Goal: Use online tool/utility: Utilize a website feature to perform a specific function

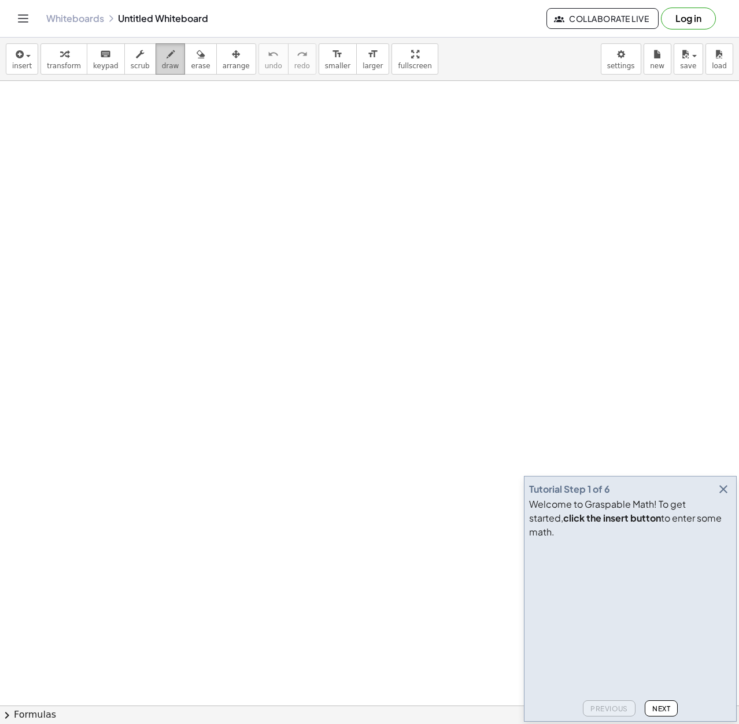
click at [157, 71] on button "draw" at bounding box center [171, 58] width 30 height 31
click at [726, 496] on icon "button" at bounding box center [724, 490] width 14 height 14
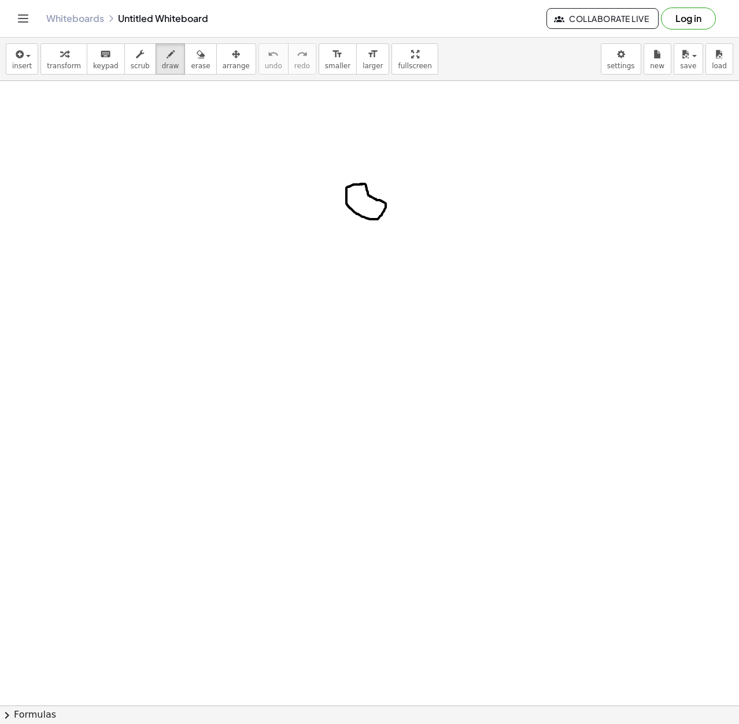
drag, startPoint x: 354, startPoint y: 210, endPoint x: 314, endPoint y: 250, distance: 56.9
drag, startPoint x: 307, startPoint y: 258, endPoint x: 310, endPoint y: 292, distance: 34.3
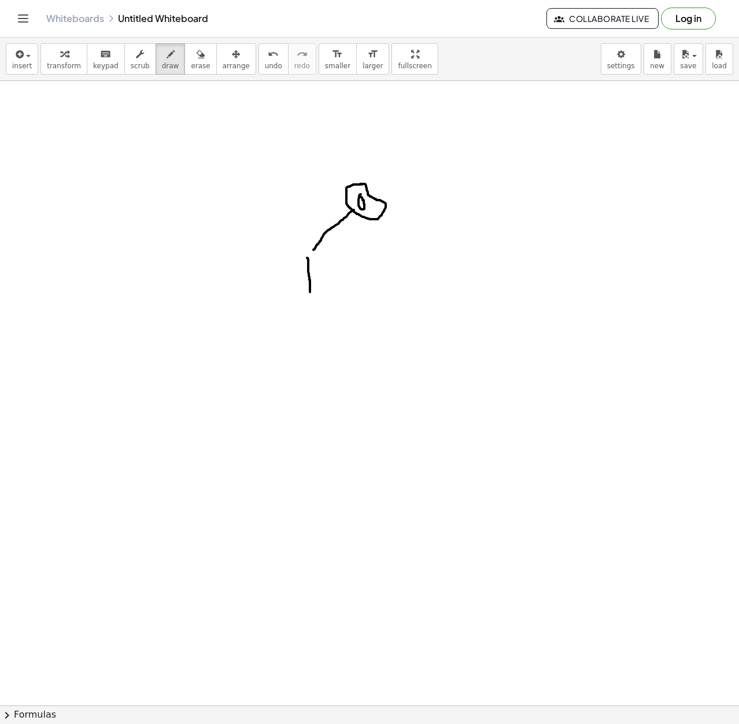
drag, startPoint x: 381, startPoint y: 217, endPoint x: 447, endPoint y: 256, distance: 76.8
drag, startPoint x: 442, startPoint y: 274, endPoint x: 470, endPoint y: 289, distance: 31.9
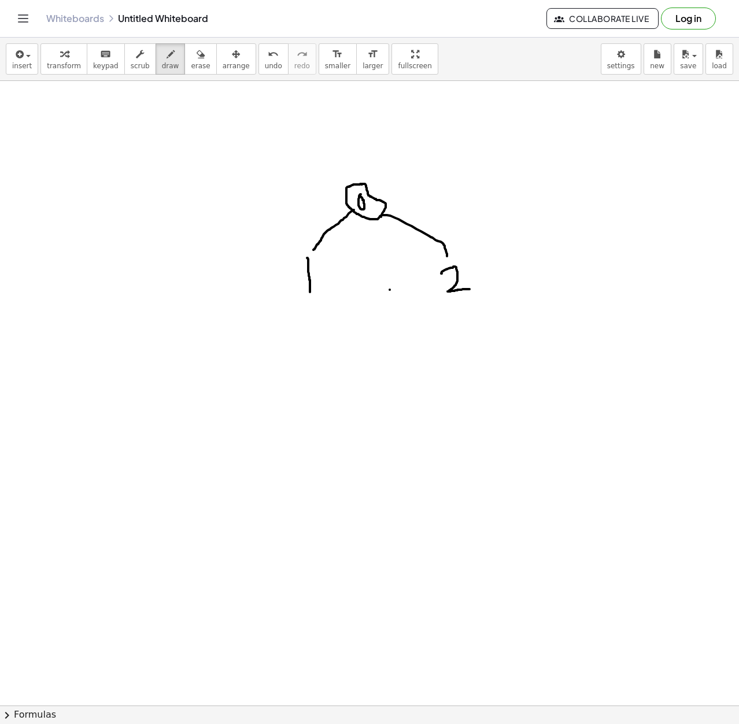
drag, startPoint x: 470, startPoint y: 289, endPoint x: 390, endPoint y: 290, distance: 79.8
click at [263, 68] on button "undo undo" at bounding box center [274, 58] width 30 height 31
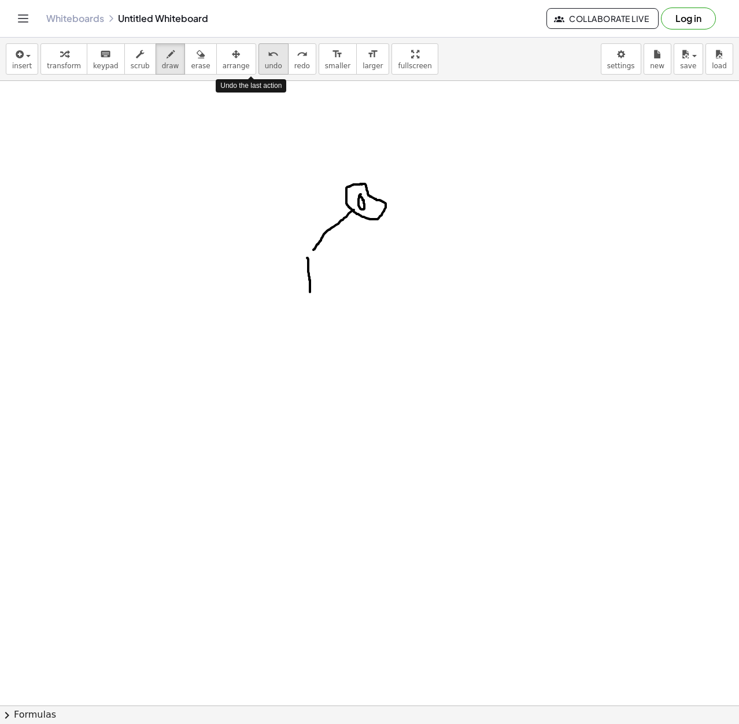
click at [263, 68] on button "undo undo" at bounding box center [274, 58] width 30 height 31
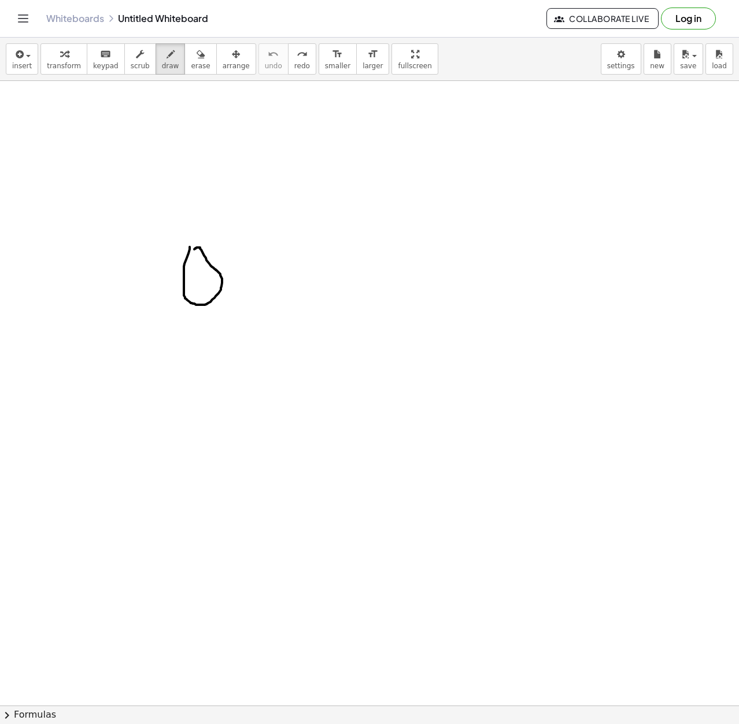
drag, startPoint x: 216, startPoint y: 268, endPoint x: 270, endPoint y: 202, distance: 84.8
drag, startPoint x: 277, startPoint y: 178, endPoint x: 277, endPoint y: 209, distance: 31.2
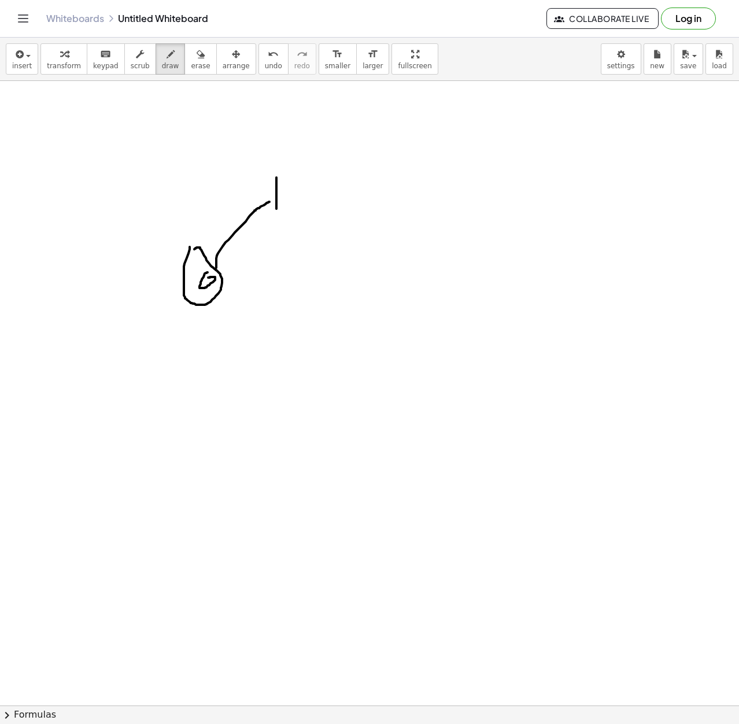
drag, startPoint x: 212, startPoint y: 301, endPoint x: 269, endPoint y: 353, distance: 77.4
drag, startPoint x: 270, startPoint y: 371, endPoint x: 299, endPoint y: 392, distance: 35.6
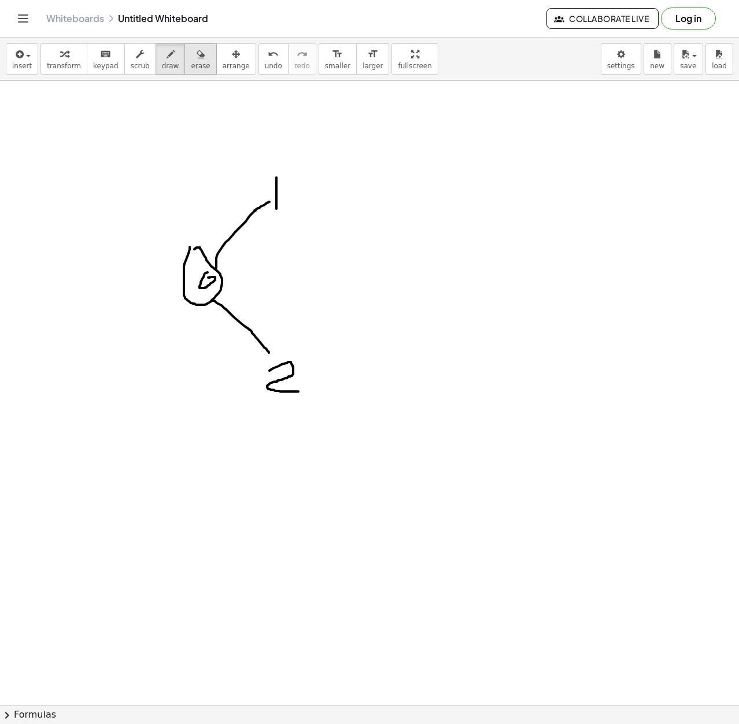
click at [191, 68] on span "erase" at bounding box center [200, 66] width 19 height 8
drag, startPoint x: 172, startPoint y: 202, endPoint x: 195, endPoint y: 282, distance: 83.1
click at [162, 63] on span "draw" at bounding box center [170, 66] width 17 height 8
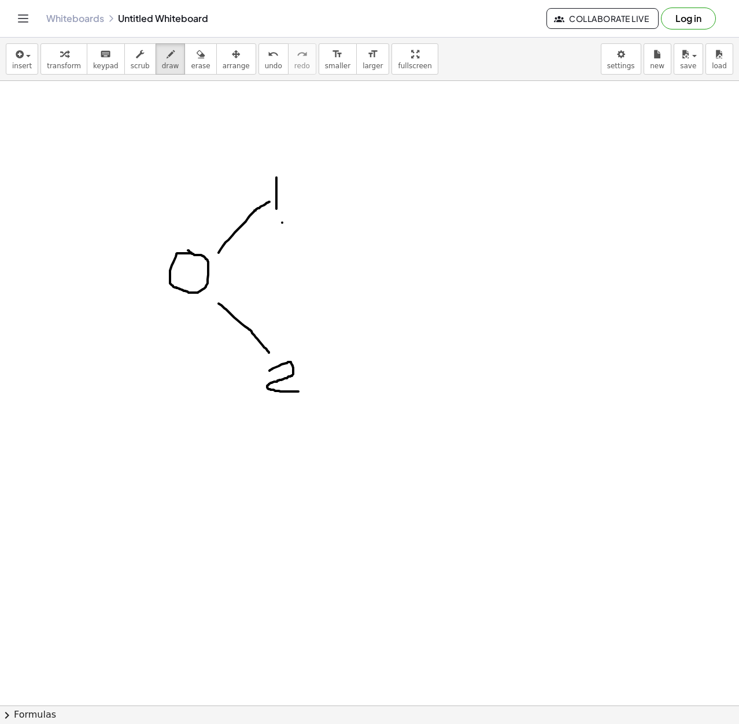
drag, startPoint x: 282, startPoint y: 223, endPoint x: 283, endPoint y: 234, distance: 11.0
drag, startPoint x: 283, startPoint y: 257, endPoint x: 283, endPoint y: 273, distance: 16.2
drag, startPoint x: 284, startPoint y: 290, endPoint x: 284, endPoint y: 301, distance: 11.0
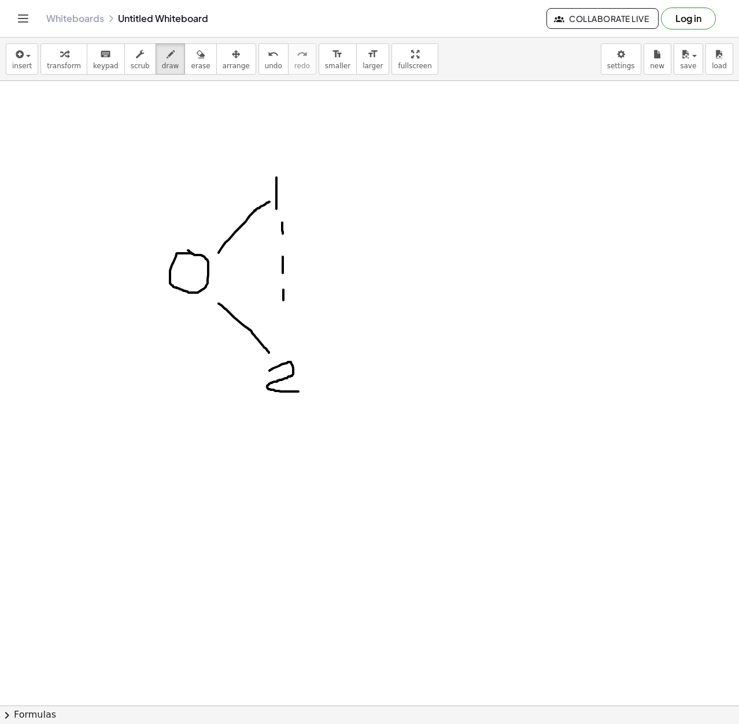
drag, startPoint x: 282, startPoint y: 312, endPoint x: 282, endPoint y: 337, distance: 24.3
drag, startPoint x: 282, startPoint y: 337, endPoint x: 282, endPoint y: 349, distance: 11.6
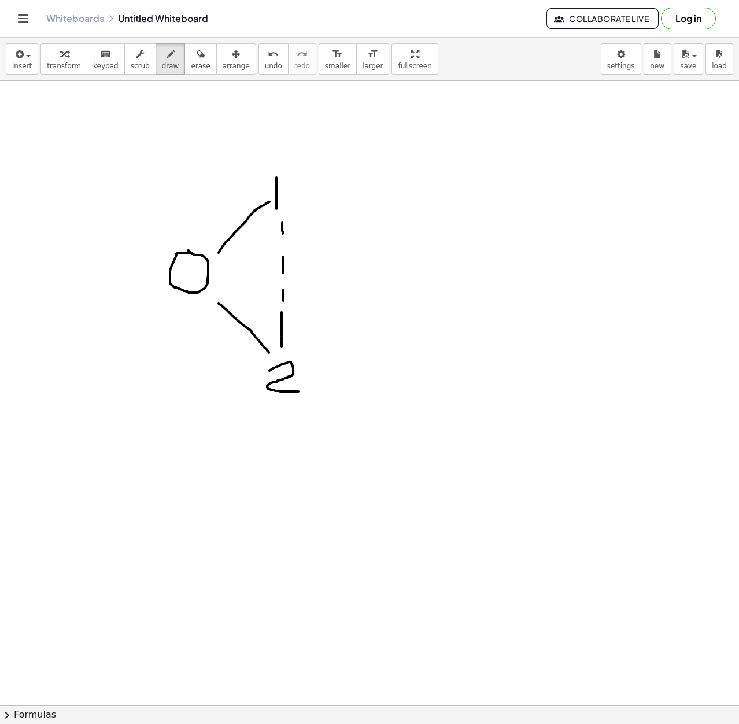
drag, startPoint x: 283, startPoint y: 315, endPoint x: 281, endPoint y: 217, distance: 98.4
drag, startPoint x: 295, startPoint y: 192, endPoint x: 436, endPoint y: 207, distance: 142.0
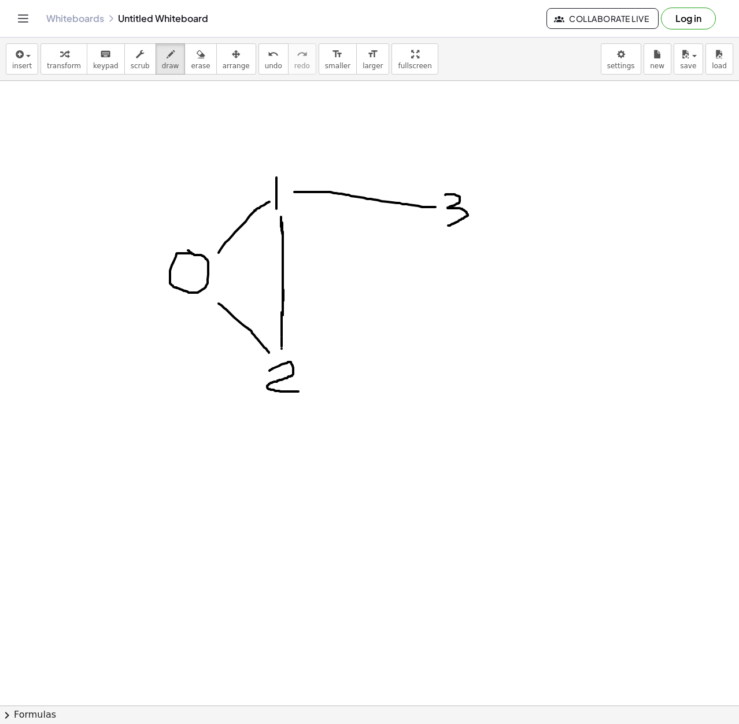
drag, startPoint x: 446, startPoint y: 195, endPoint x: 448, endPoint y: 226, distance: 30.8
drag, startPoint x: 308, startPoint y: 379, endPoint x: 457, endPoint y: 373, distance: 148.3
drag, startPoint x: 463, startPoint y: 347, endPoint x: 453, endPoint y: 382, distance: 37.4
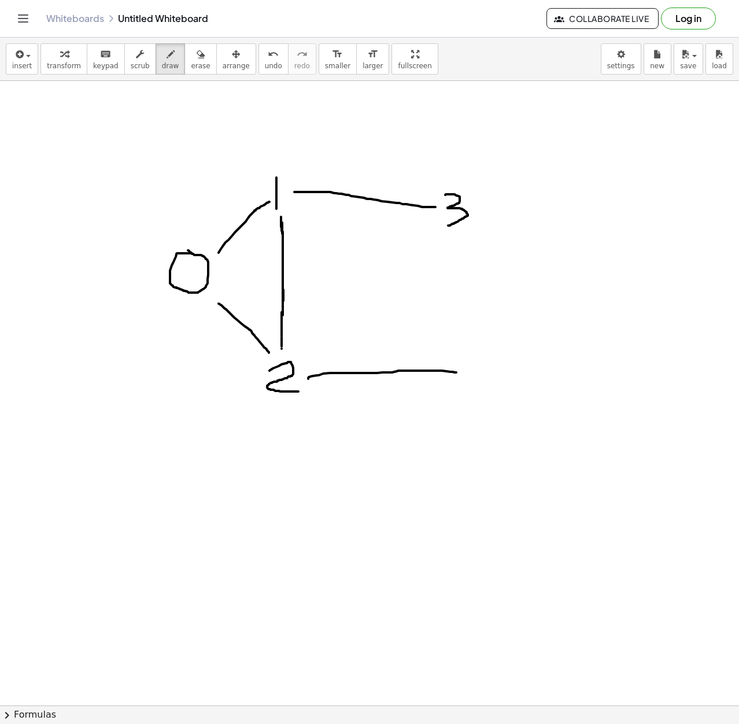
click at [265, 63] on span "undo" at bounding box center [273, 66] width 17 height 8
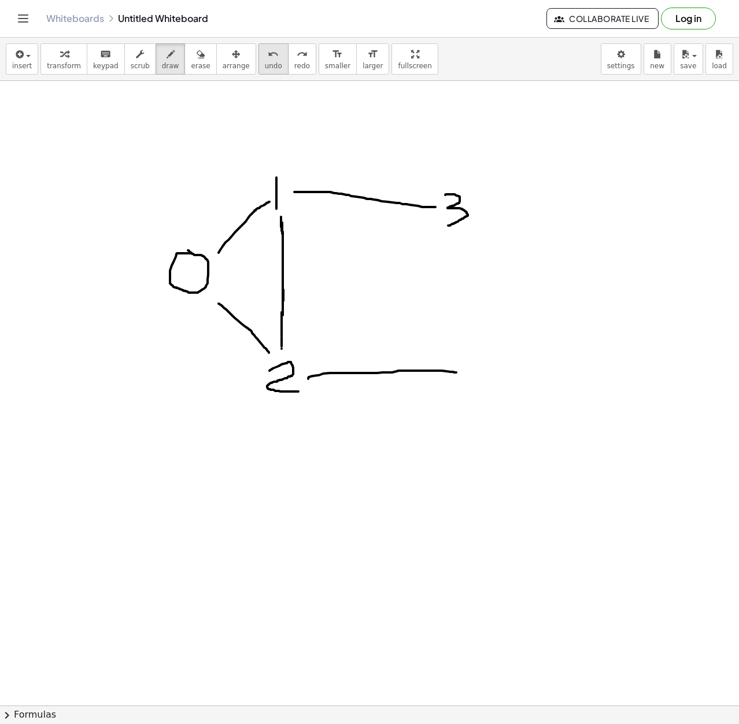
click at [268, 56] on icon "undo" at bounding box center [273, 54] width 11 height 14
drag, startPoint x: 467, startPoint y: 347, endPoint x: 488, endPoint y: 381, distance: 39.8
drag, startPoint x: 462, startPoint y: 230, endPoint x: 479, endPoint y: 317, distance: 89.1
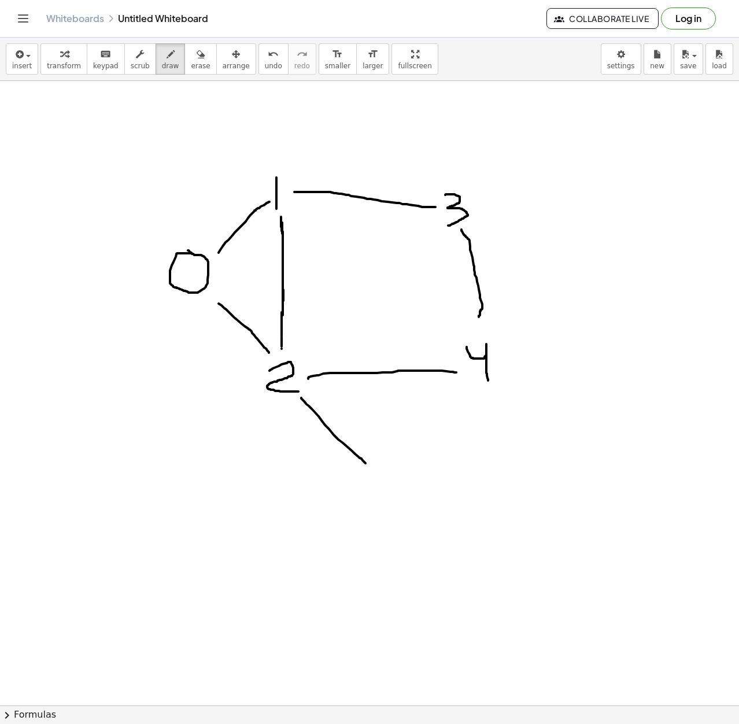
drag, startPoint x: 301, startPoint y: 398, endPoint x: 374, endPoint y: 476, distance: 106.0
drag, startPoint x: 411, startPoint y: 466, endPoint x: 387, endPoint y: 499, distance: 40.6
drag, startPoint x: 414, startPoint y: 459, endPoint x: 462, endPoint y: 391, distance: 83.1
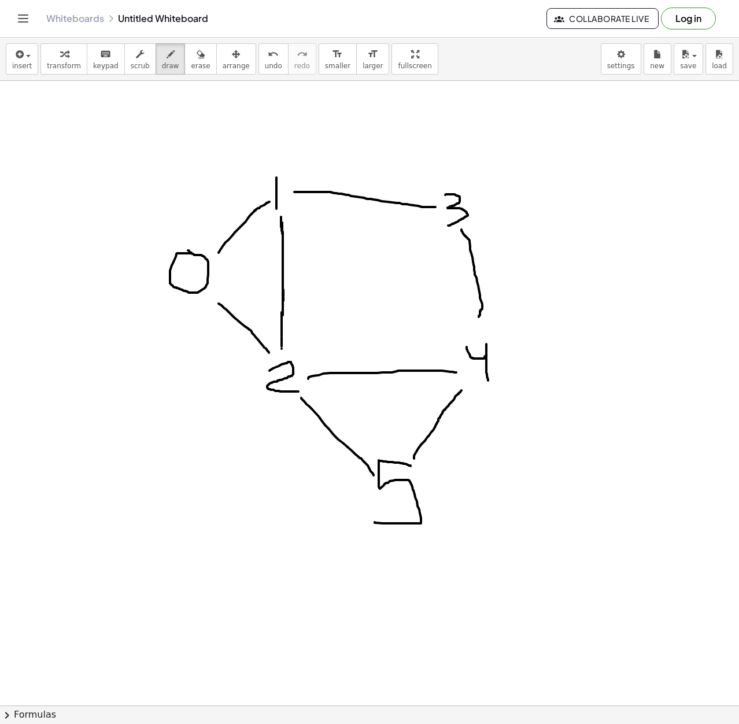
click at [191, 68] on span "erase" at bounding box center [200, 66] width 19 height 8
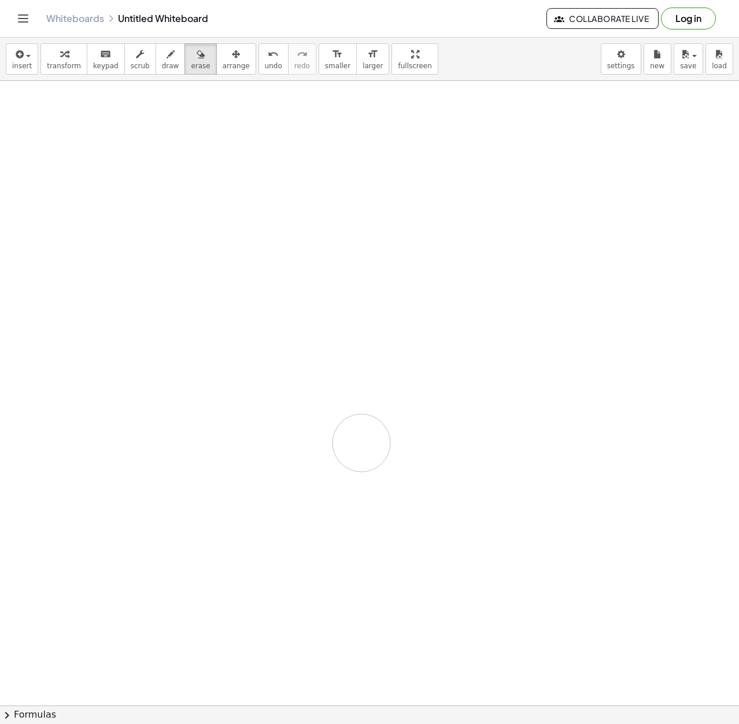
drag, startPoint x: 95, startPoint y: 102, endPoint x: 358, endPoint y: 446, distance: 433.0
click at [162, 64] on span "draw" at bounding box center [170, 66] width 17 height 8
drag, startPoint x: 198, startPoint y: 286, endPoint x: 211, endPoint y: 285, distance: 12.8
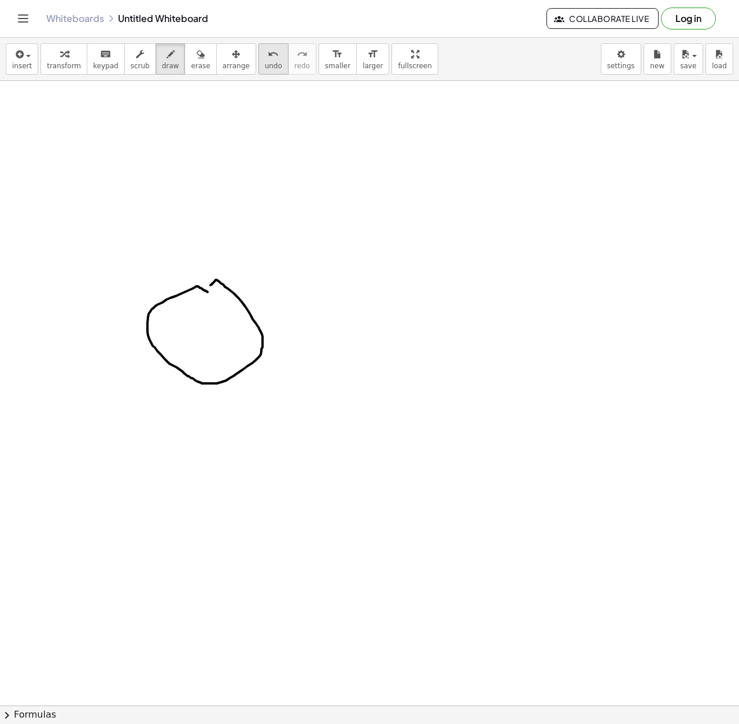
click at [265, 62] on span "undo" at bounding box center [273, 66] width 17 height 8
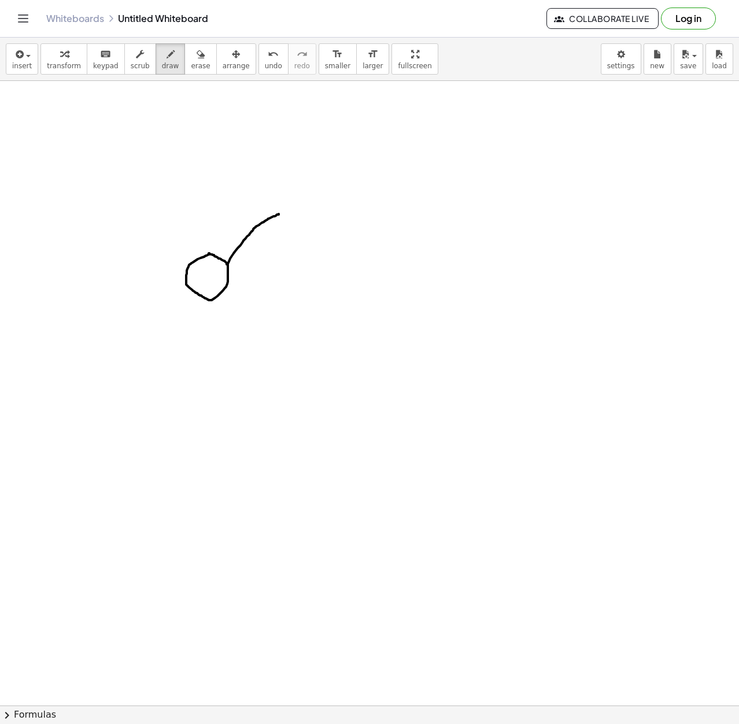
drag, startPoint x: 227, startPoint y: 264, endPoint x: 279, endPoint y: 214, distance: 72.0
drag, startPoint x: 292, startPoint y: 197, endPoint x: 294, endPoint y: 242, distance: 45.2
drag, startPoint x: 225, startPoint y: 291, endPoint x: 290, endPoint y: 325, distance: 73.0
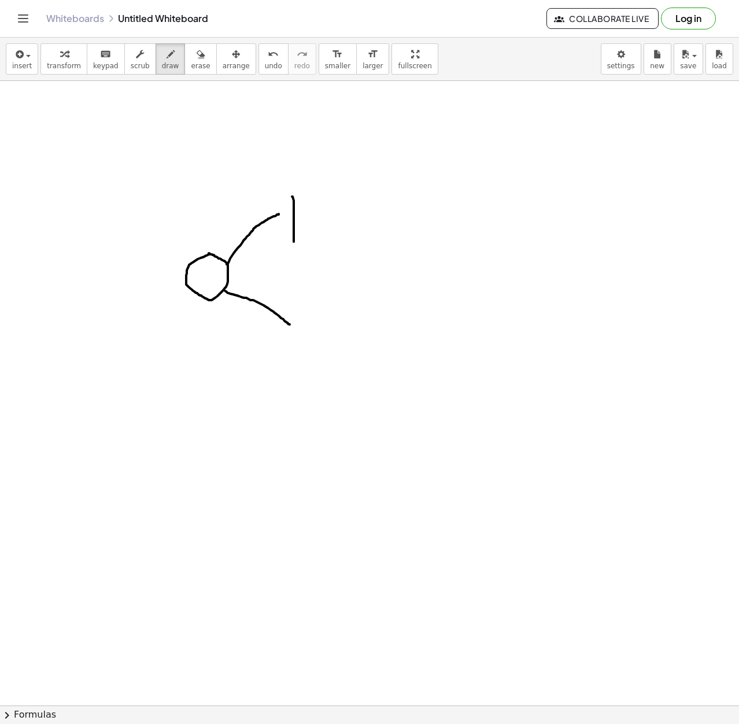
drag, startPoint x: 304, startPoint y: 316, endPoint x: 318, endPoint y: 325, distance: 16.2
drag, startPoint x: 322, startPoint y: 318, endPoint x: 319, endPoint y: 349, distance: 30.8
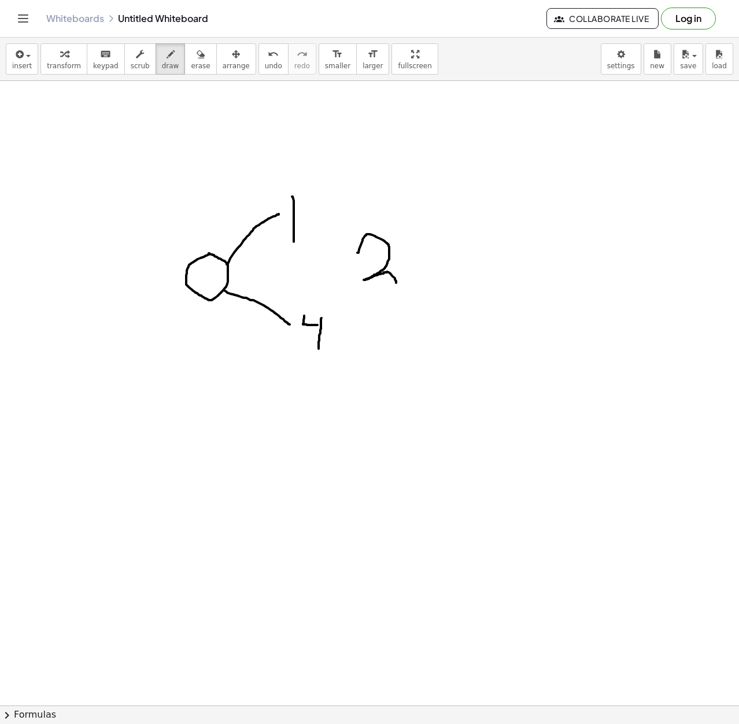
drag, startPoint x: 358, startPoint y: 253, endPoint x: 396, endPoint y: 283, distance: 49.1
drag, startPoint x: 360, startPoint y: 284, endPoint x: 326, endPoint y: 314, distance: 46.3
drag, startPoint x: 343, startPoint y: 241, endPoint x: 311, endPoint y: 213, distance: 42.2
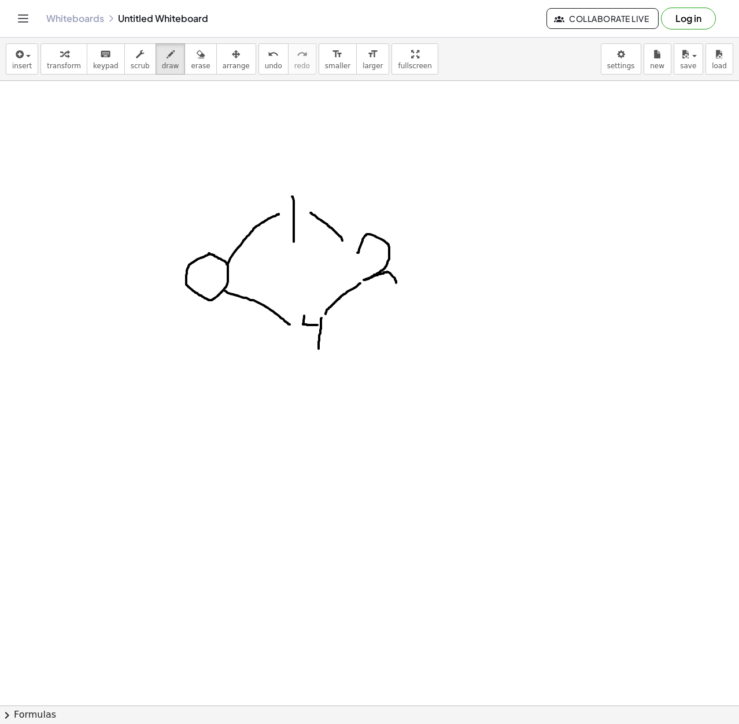
click at [259, 60] on button "undo undo" at bounding box center [274, 58] width 30 height 31
drag, startPoint x: 301, startPoint y: 219, endPoint x: 369, endPoint y: 242, distance: 71.2
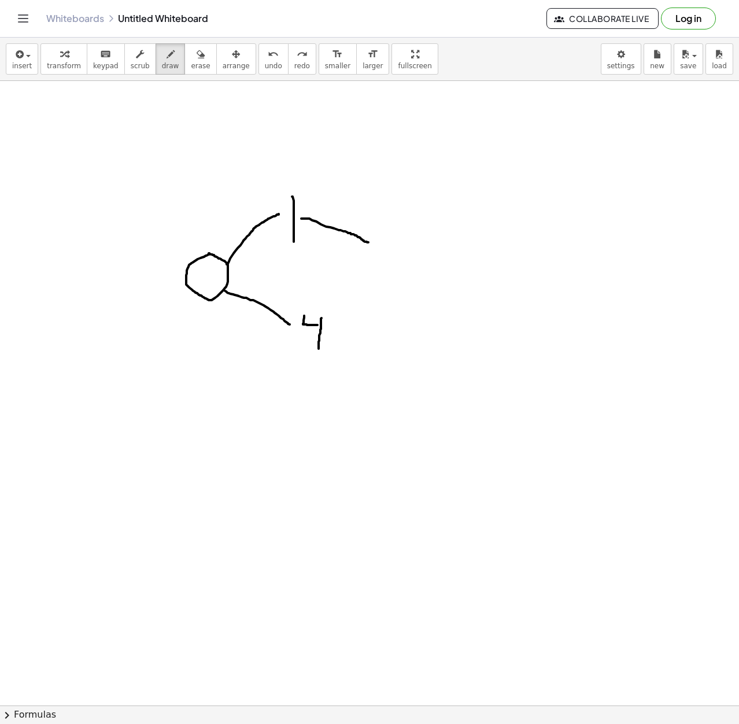
drag, startPoint x: 374, startPoint y: 237, endPoint x: 403, endPoint y: 266, distance: 41.3
click at [259, 47] on button "undo undo" at bounding box center [274, 58] width 30 height 31
drag, startPoint x: 378, startPoint y: 240, endPoint x: 392, endPoint y: 281, distance: 43.4
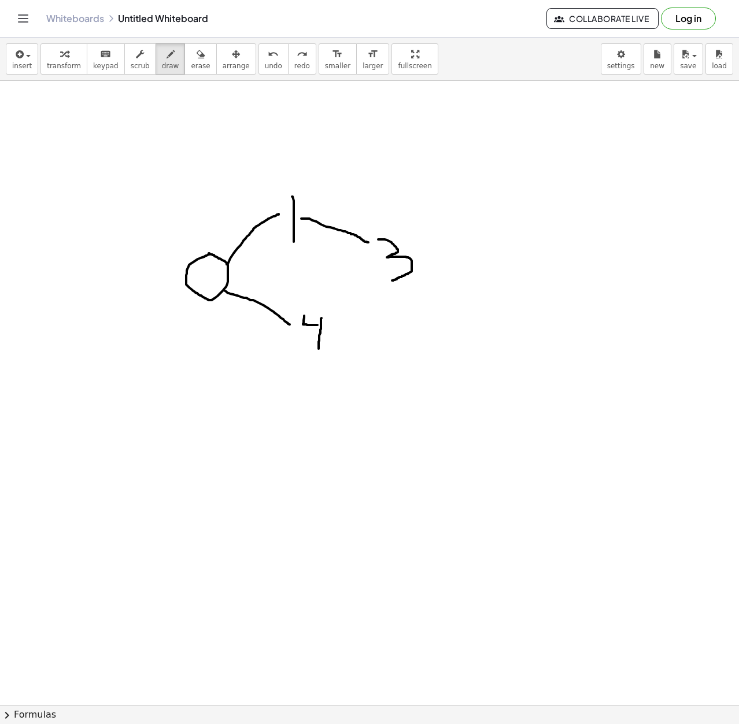
drag, startPoint x: 299, startPoint y: 249, endPoint x: 301, endPoint y: 271, distance: 21.6
drag, startPoint x: 294, startPoint y: 277, endPoint x: 310, endPoint y: 285, distance: 17.9
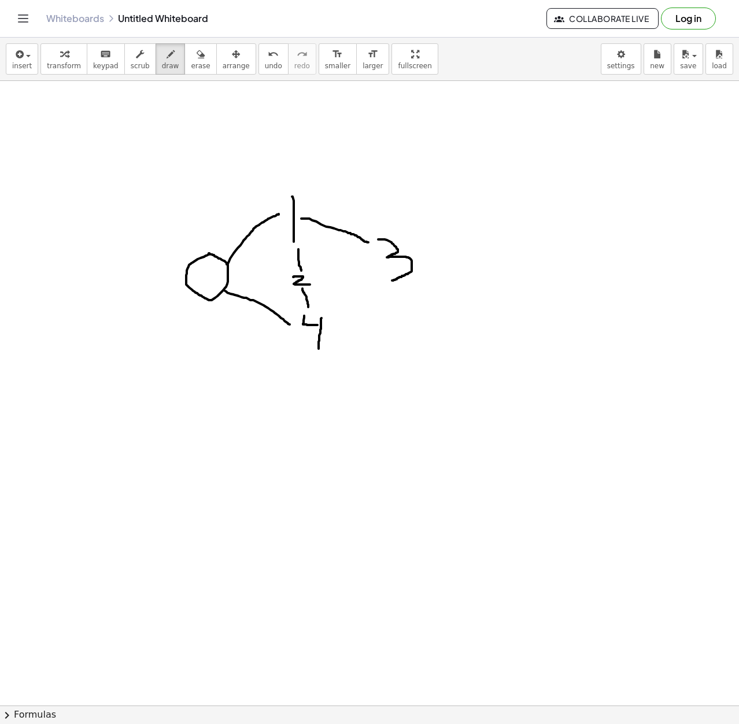
drag, startPoint x: 303, startPoint y: 289, endPoint x: 309, endPoint y: 307, distance: 19.6
drag, startPoint x: 389, startPoint y: 285, endPoint x: 330, endPoint y: 328, distance: 72.8
drag, startPoint x: 420, startPoint y: 262, endPoint x: 464, endPoint y: 264, distance: 44.0
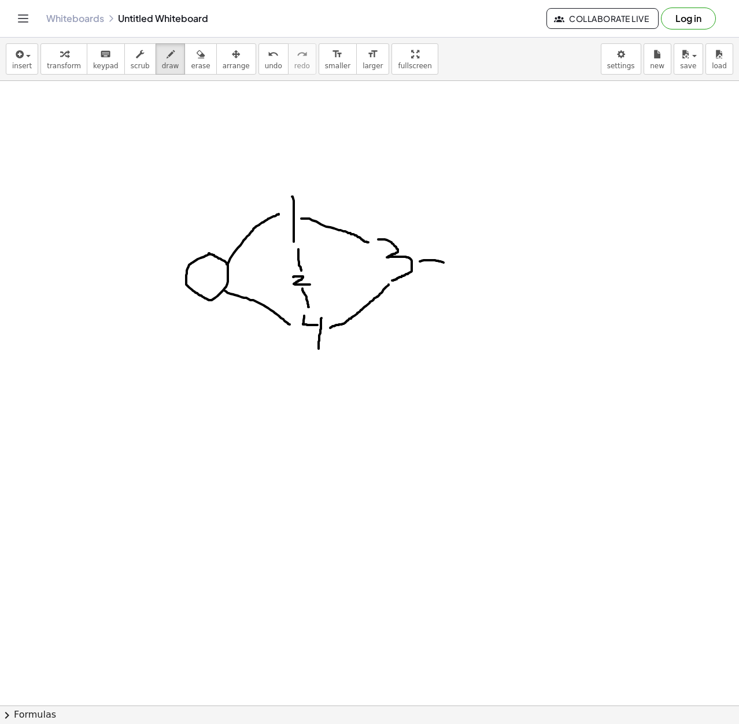
drag, startPoint x: 506, startPoint y: 249, endPoint x: 489, endPoint y: 292, distance: 46.3
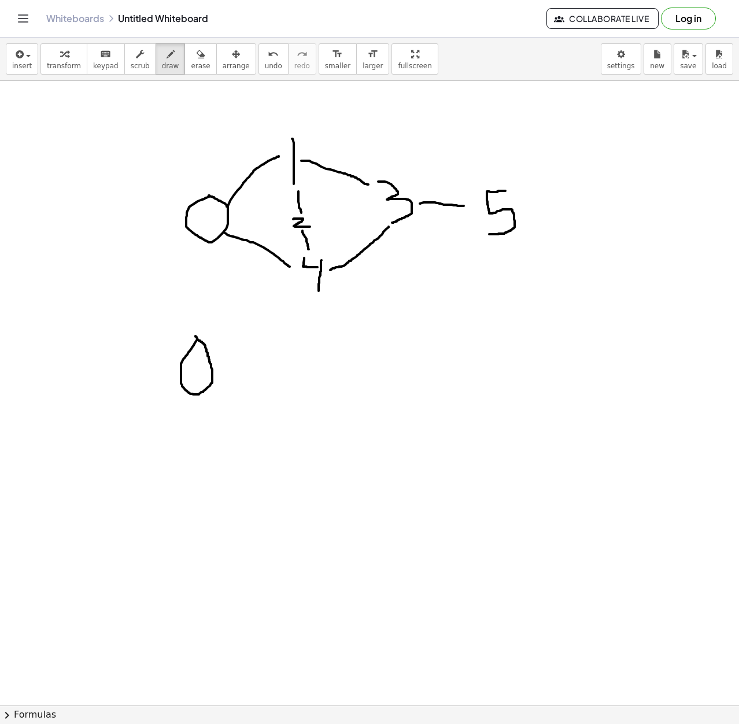
click at [196, 336] on div at bounding box center [369, 686] width 739 height 1326
drag, startPoint x: 213, startPoint y: 358, endPoint x: 245, endPoint y: 331, distance: 42.3
click at [245, 331] on div at bounding box center [369, 686] width 739 height 1326
drag, startPoint x: 258, startPoint y: 323, endPoint x: 252, endPoint y: 347, distance: 24.6
click at [256, 343] on div at bounding box center [369, 686] width 739 height 1326
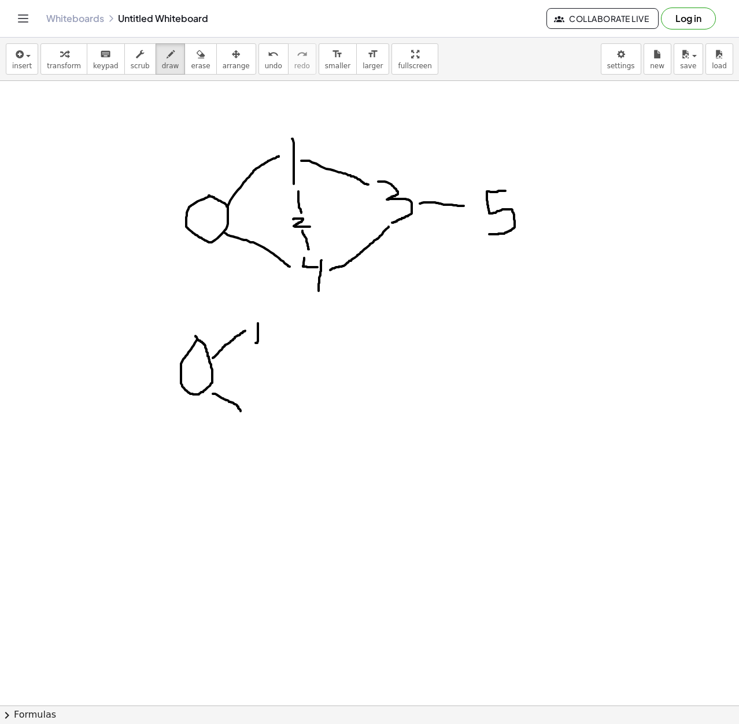
drag, startPoint x: 213, startPoint y: 394, endPoint x: 248, endPoint y: 426, distance: 47.9
click at [248, 426] on div at bounding box center [369, 686] width 739 height 1326
drag, startPoint x: 251, startPoint y: 421, endPoint x: 275, endPoint y: 437, distance: 28.7
click at [275, 437] on div at bounding box center [369, 686] width 739 height 1326
drag, startPoint x: 279, startPoint y: 341, endPoint x: 310, endPoint y: 360, distance: 36.1
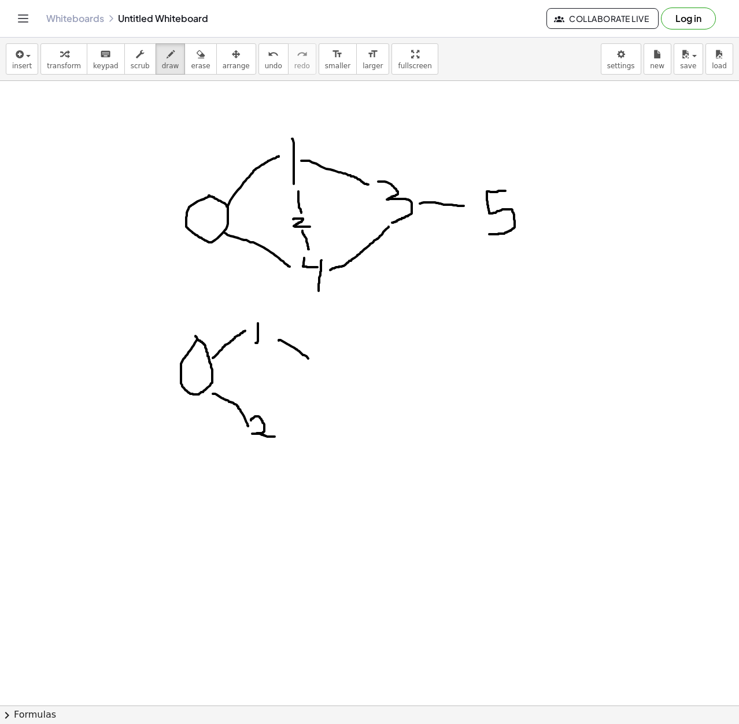
click at [310, 360] on div at bounding box center [369, 686] width 739 height 1326
drag, startPoint x: 279, startPoint y: 415, endPoint x: 303, endPoint y: 383, distance: 40.0
click at [303, 383] on div at bounding box center [369, 686] width 739 height 1326
drag, startPoint x: 141, startPoint y: 139, endPoint x: 149, endPoint y: 166, distance: 27.8
click at [149, 166] on div at bounding box center [369, 686] width 739 height 1326
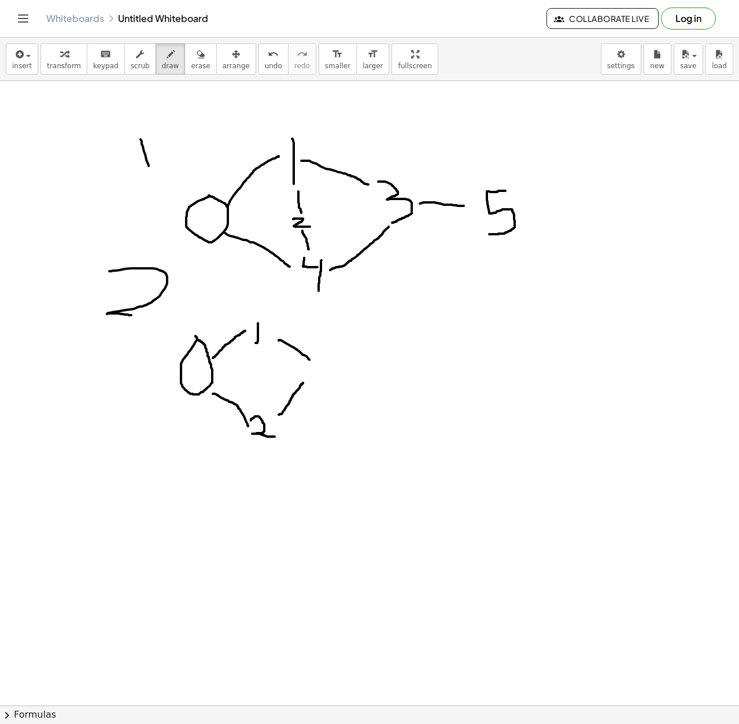
drag, startPoint x: 109, startPoint y: 271, endPoint x: 144, endPoint y: 317, distance: 57.4
click at [144, 317] on div at bounding box center [369, 686] width 739 height 1326
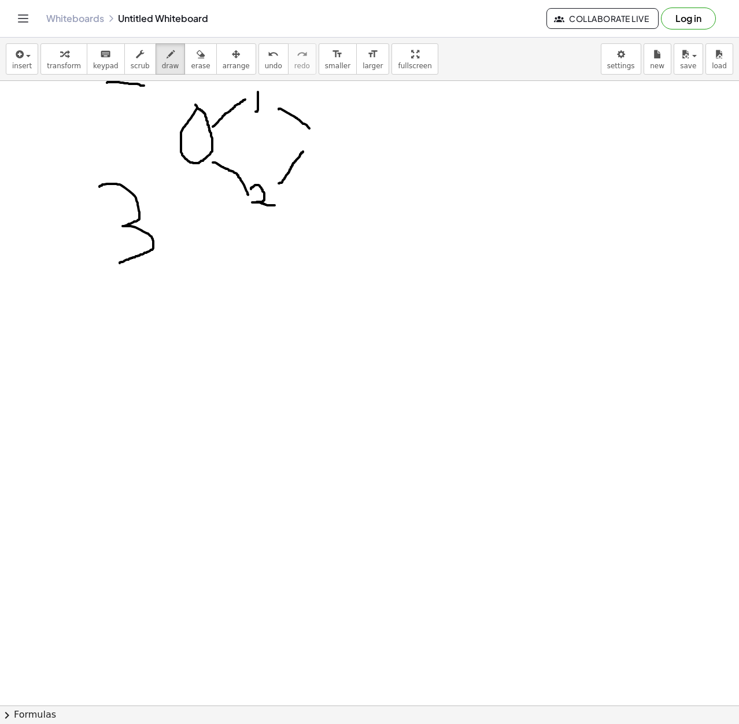
drag, startPoint x: 120, startPoint y: 185, endPoint x: 120, endPoint y: 263, distance: 78.7
click at [120, 263] on div at bounding box center [369, 455] width 739 height 1326
click at [265, 68] on span "undo" at bounding box center [273, 66] width 17 height 8
drag, startPoint x: 102, startPoint y: 209, endPoint x: 101, endPoint y: 241, distance: 31.8
click at [101, 241] on div at bounding box center [369, 455] width 739 height 1326
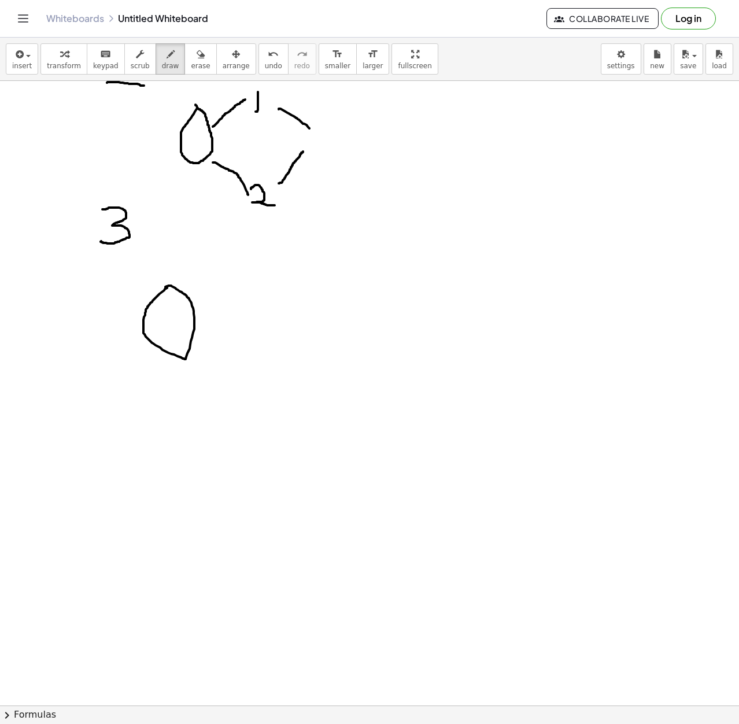
click at [165, 288] on div at bounding box center [369, 455] width 739 height 1326
drag, startPoint x: 196, startPoint y: 309, endPoint x: 233, endPoint y: 277, distance: 49.3
click at [233, 277] on div at bounding box center [369, 455] width 739 height 1326
drag, startPoint x: 237, startPoint y: 261, endPoint x: 248, endPoint y: 304, distance: 44.4
click at [274, 289] on div at bounding box center [369, 455] width 739 height 1326
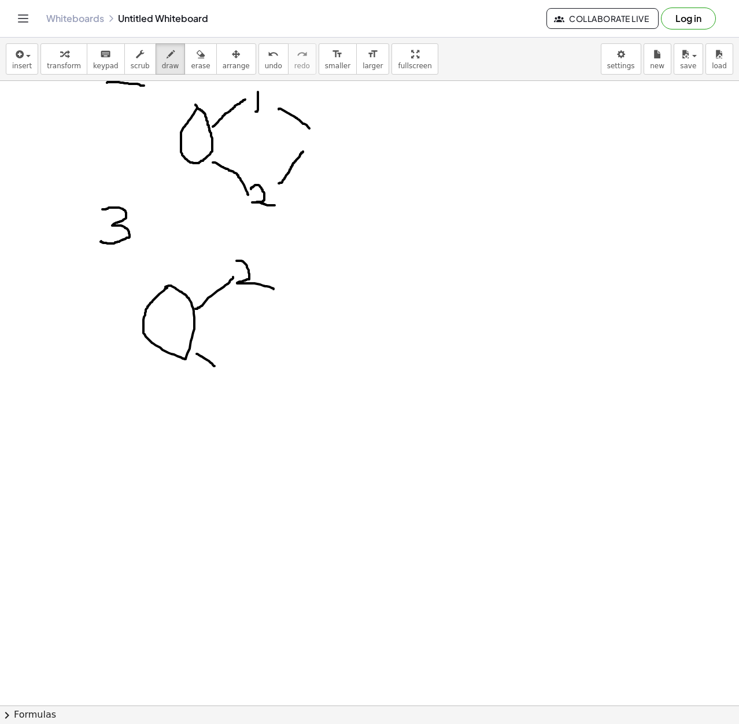
drag, startPoint x: 197, startPoint y: 354, endPoint x: 219, endPoint y: 376, distance: 31.5
click at [219, 376] on div at bounding box center [369, 455] width 739 height 1326
drag, startPoint x: 242, startPoint y: 368, endPoint x: 223, endPoint y: 397, distance: 34.7
click at [223, 397] on div at bounding box center [369, 455] width 739 height 1326
drag, startPoint x: 254, startPoint y: 293, endPoint x: 244, endPoint y: 355, distance: 62.7
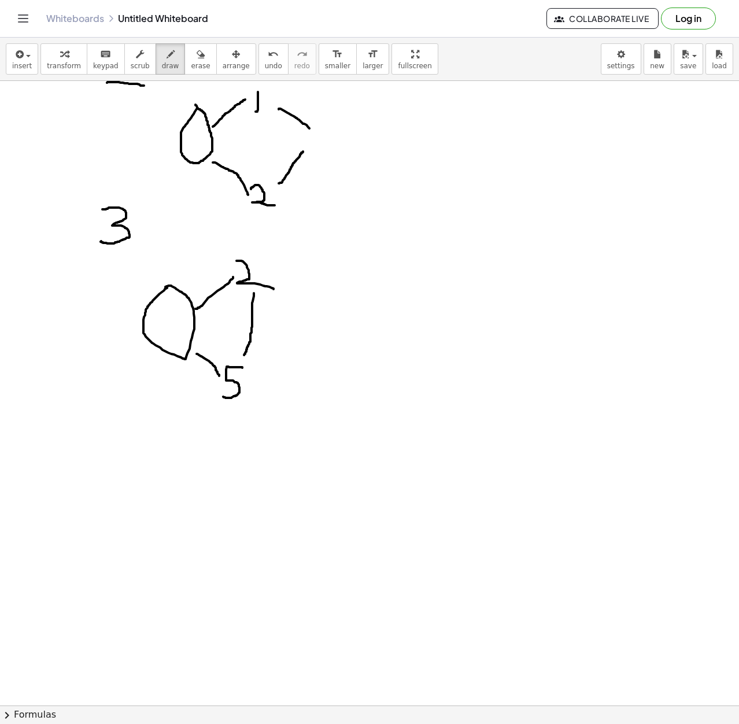
click at [244, 355] on div at bounding box center [369, 455] width 739 height 1326
drag, startPoint x: 284, startPoint y: 276, endPoint x: 336, endPoint y: 285, distance: 52.2
click at [336, 285] on div at bounding box center [369, 455] width 739 height 1326
drag, startPoint x: 349, startPoint y: 277, endPoint x: 348, endPoint y: 310, distance: 33.0
click at [348, 310] on div at bounding box center [369, 455] width 739 height 1326
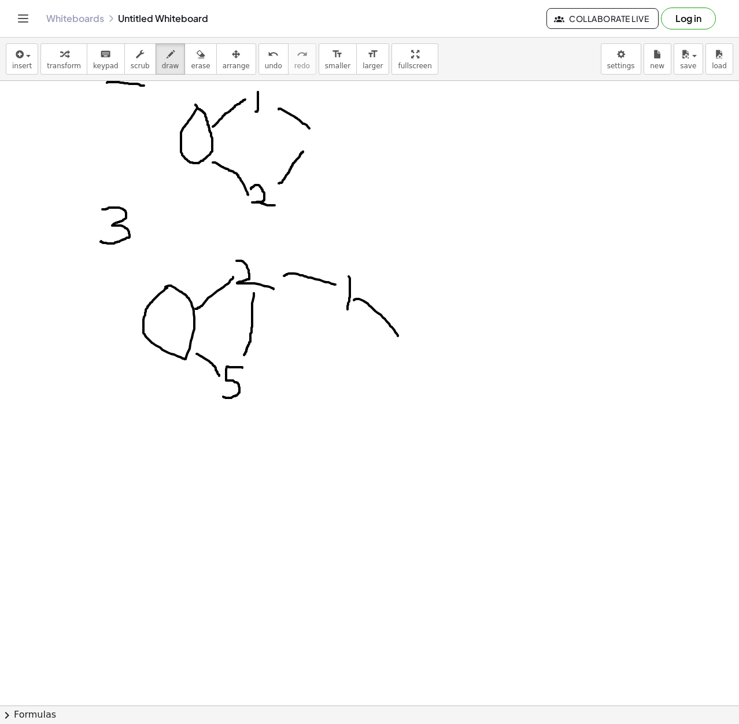
drag, startPoint x: 354, startPoint y: 300, endPoint x: 399, endPoint y: 337, distance: 57.9
click at [399, 337] on div at bounding box center [369, 455] width 739 height 1326
drag, startPoint x: 350, startPoint y: 309, endPoint x: 350, endPoint y: 369, distance: 59.6
click at [350, 369] on div at bounding box center [369, 455] width 739 height 1326
drag, startPoint x: 341, startPoint y: 372, endPoint x: 348, endPoint y: 393, distance: 22.5
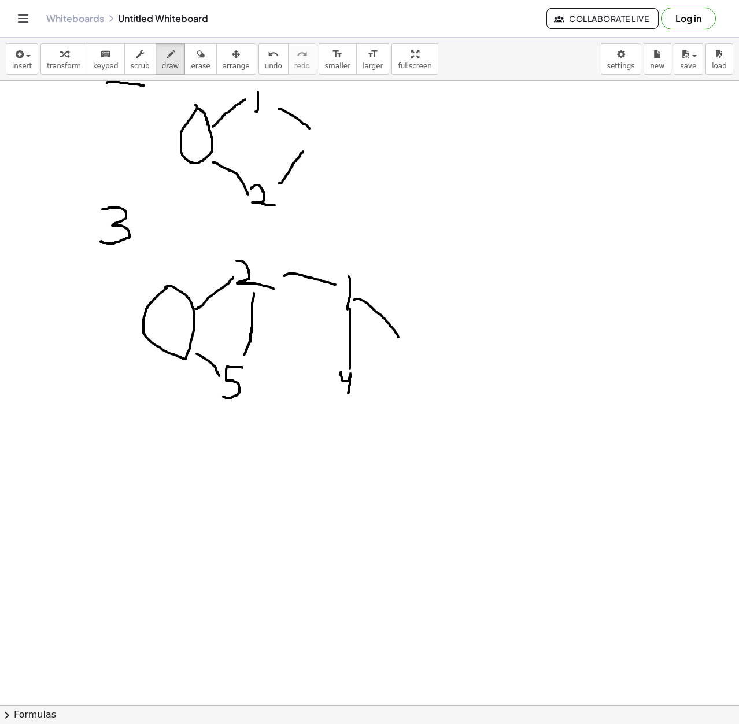
click at [348, 393] on div at bounding box center [369, 455] width 739 height 1326
drag, startPoint x: 406, startPoint y: 336, endPoint x: 402, endPoint y: 363, distance: 27.6
click at [402, 363] on div at bounding box center [369, 455] width 739 height 1326
drag, startPoint x: 398, startPoint y: 369, endPoint x: 340, endPoint y: 380, distance: 59.5
click at [340, 380] on div at bounding box center [369, 455] width 739 height 1326
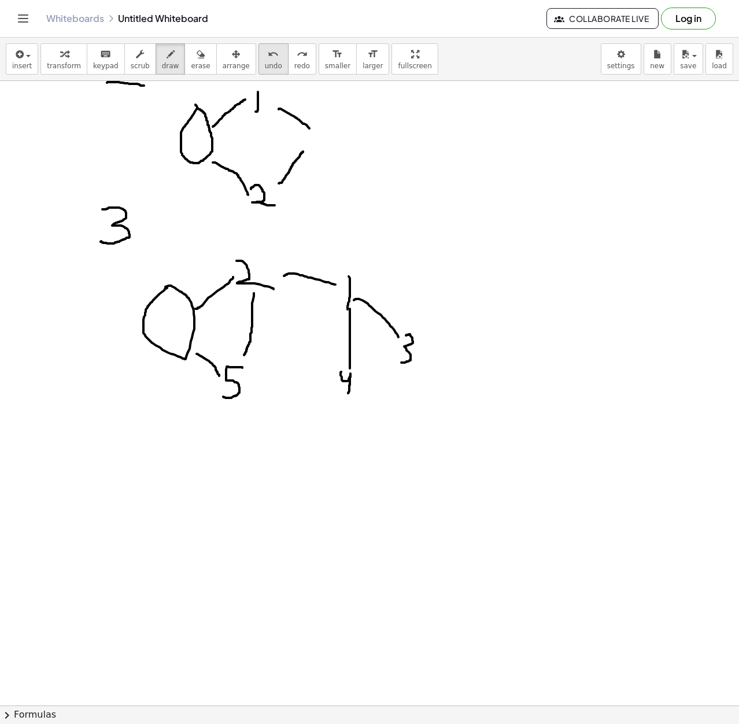
click at [265, 68] on span "undo" at bounding box center [273, 66] width 17 height 8
drag, startPoint x: 397, startPoint y: 366, endPoint x: 358, endPoint y: 379, distance: 41.4
click at [358, 379] on div at bounding box center [369, 455] width 739 height 1326
drag, startPoint x: 332, startPoint y: 384, endPoint x: 253, endPoint y: 381, distance: 79.3
click at [253, 384] on div at bounding box center [369, 455] width 739 height 1326
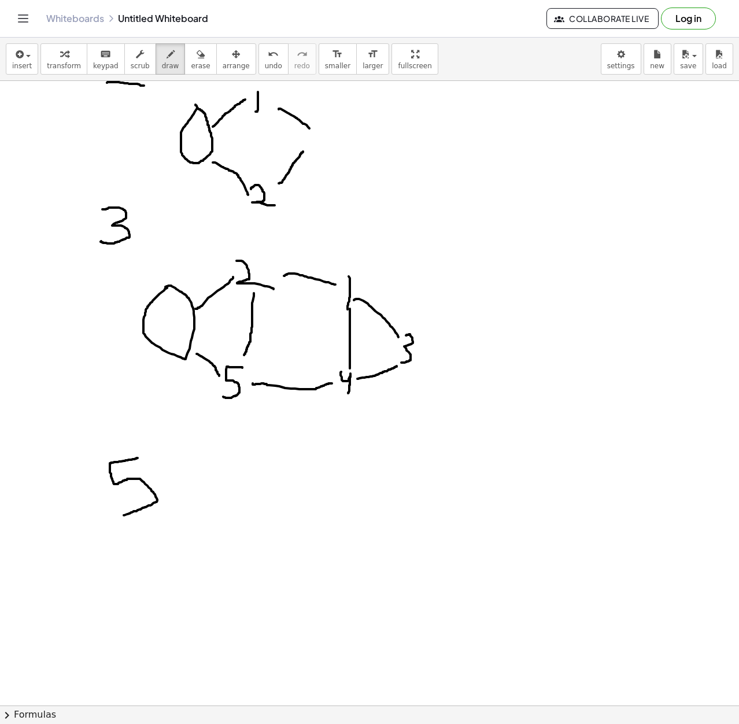
drag, startPoint x: 138, startPoint y: 458, endPoint x: 120, endPoint y: 517, distance: 61.1
click at [120, 517] on div at bounding box center [369, 455] width 739 height 1326
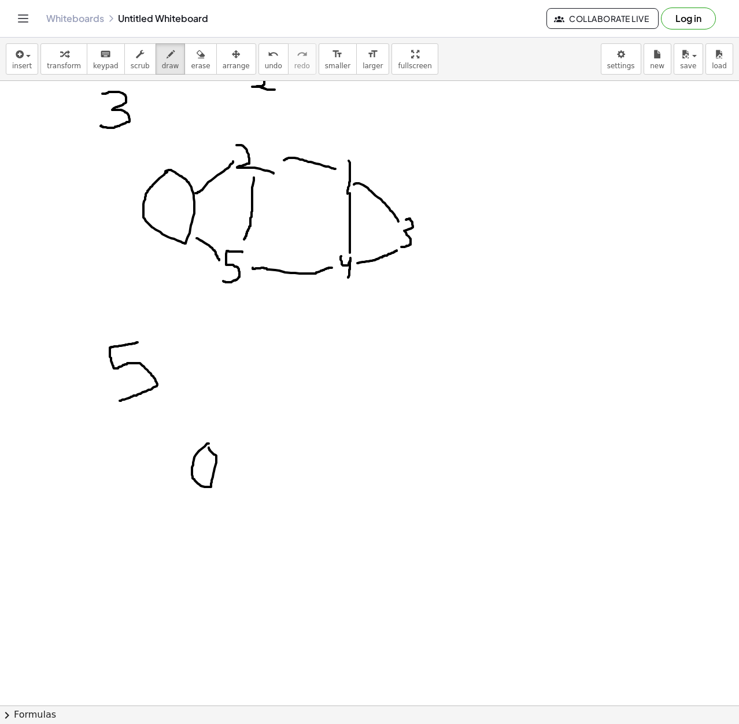
click at [209, 448] on div at bounding box center [369, 339] width 739 height 1326
drag, startPoint x: 220, startPoint y: 453, endPoint x: 246, endPoint y: 429, distance: 35.2
click at [246, 429] on div at bounding box center [369, 339] width 739 height 1326
drag, startPoint x: 264, startPoint y: 414, endPoint x: 267, endPoint y: 439, distance: 25.0
click at [267, 439] on div at bounding box center [369, 339] width 739 height 1326
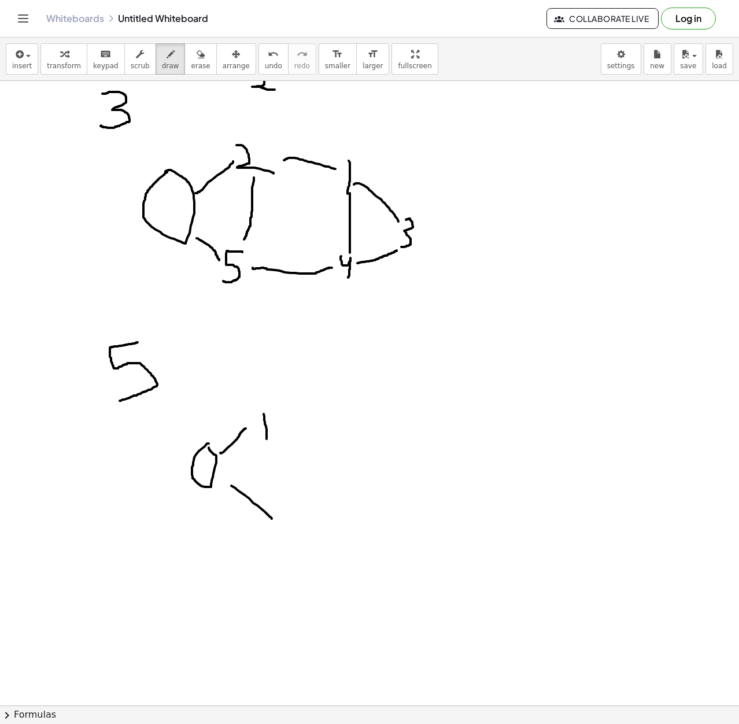
drag, startPoint x: 231, startPoint y: 486, endPoint x: 272, endPoint y: 519, distance: 52.2
click at [272, 519] on div at bounding box center [369, 339] width 739 height 1326
drag, startPoint x: 289, startPoint y: 520, endPoint x: 295, endPoint y: 556, distance: 36.9
click at [295, 556] on div at bounding box center [369, 339] width 739 height 1326
drag, startPoint x: 275, startPoint y: 447, endPoint x: 278, endPoint y: 460, distance: 13.6
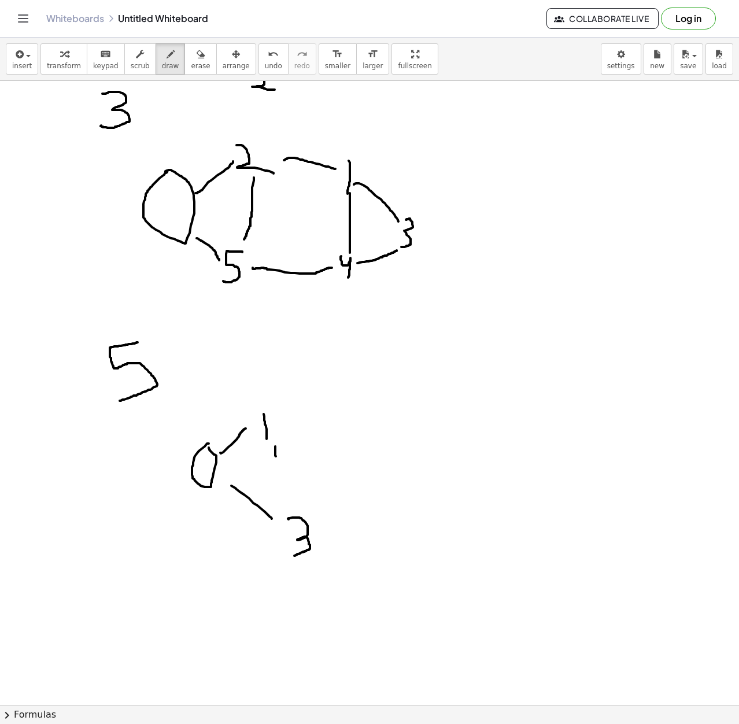
click at [278, 460] on div at bounding box center [369, 339] width 739 height 1326
drag, startPoint x: 277, startPoint y: 466, endPoint x: 285, endPoint y: 469, distance: 8.1
click at [285, 469] on div at bounding box center [369, 339] width 739 height 1326
drag, startPoint x: 285, startPoint y: 462, endPoint x: 284, endPoint y: 476, distance: 13.9
click at [284, 476] on div at bounding box center [369, 339] width 739 height 1326
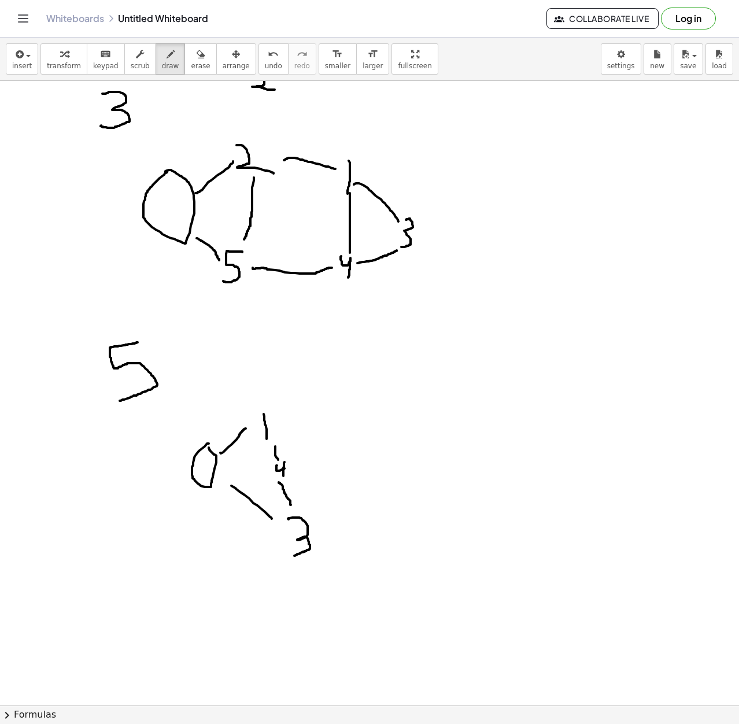
drag, startPoint x: 279, startPoint y: 483, endPoint x: 291, endPoint y: 505, distance: 25.6
click at [291, 505] on div at bounding box center [369, 339] width 739 height 1326
drag, startPoint x: 284, startPoint y: 425, endPoint x: 332, endPoint y: 428, distance: 48.1
click at [332, 428] on div at bounding box center [369, 339] width 739 height 1326
drag, startPoint x: 330, startPoint y: 415, endPoint x: 349, endPoint y: 430, distance: 24.0
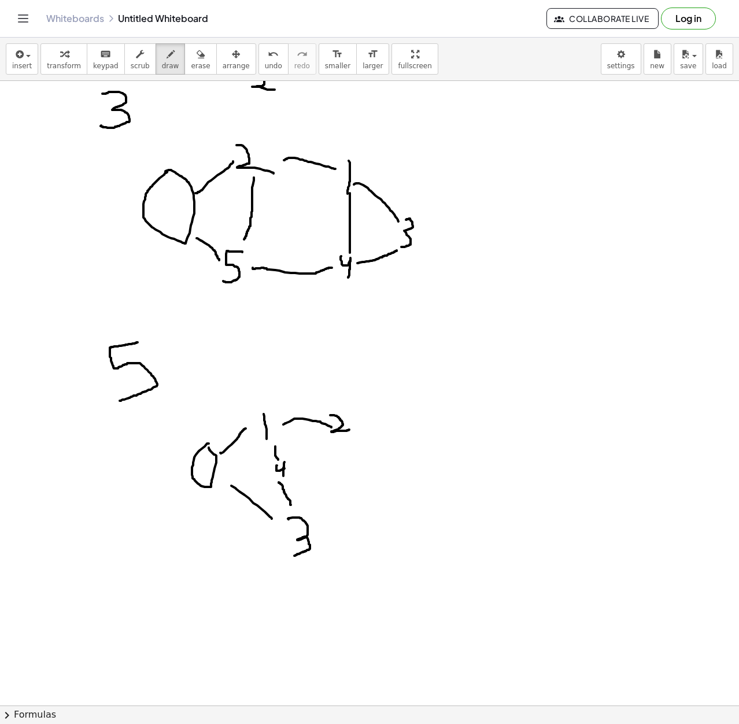
click at [349, 430] on div at bounding box center [369, 339] width 739 height 1326
drag, startPoint x: 329, startPoint y: 436, endPoint x: 298, endPoint y: 457, distance: 37.4
click at [298, 457] on div at bounding box center [369, 339] width 739 height 1326
drag, startPoint x: 337, startPoint y: 439, endPoint x: 353, endPoint y: 466, distance: 32.2
click at [353, 466] on div at bounding box center [369, 339] width 739 height 1326
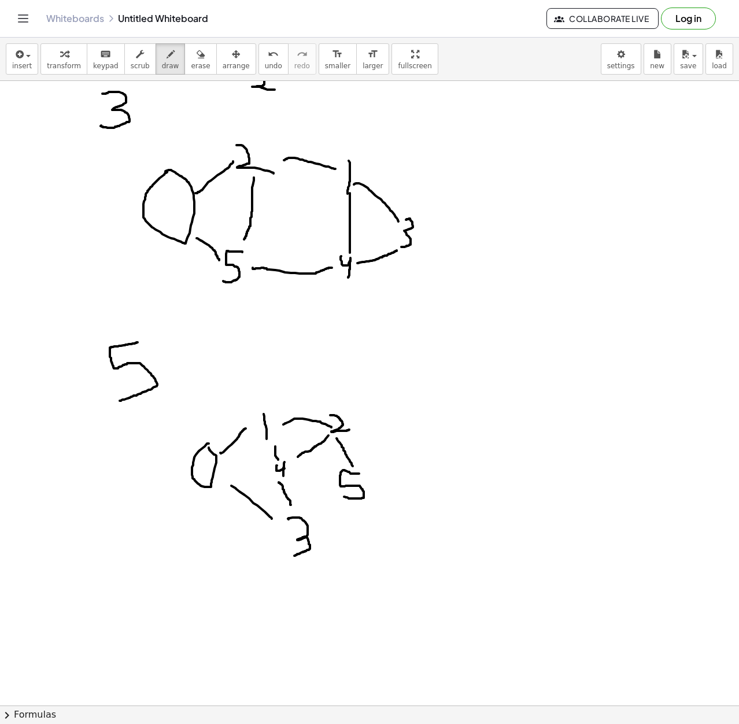
drag, startPoint x: 359, startPoint y: 474, endPoint x: 344, endPoint y: 497, distance: 27.6
click at [344, 497] on div at bounding box center [369, 339] width 739 height 1326
drag, startPoint x: 289, startPoint y: 475, endPoint x: 331, endPoint y: 490, distance: 44.8
click at [331, 490] on div at bounding box center [369, 339] width 739 height 1326
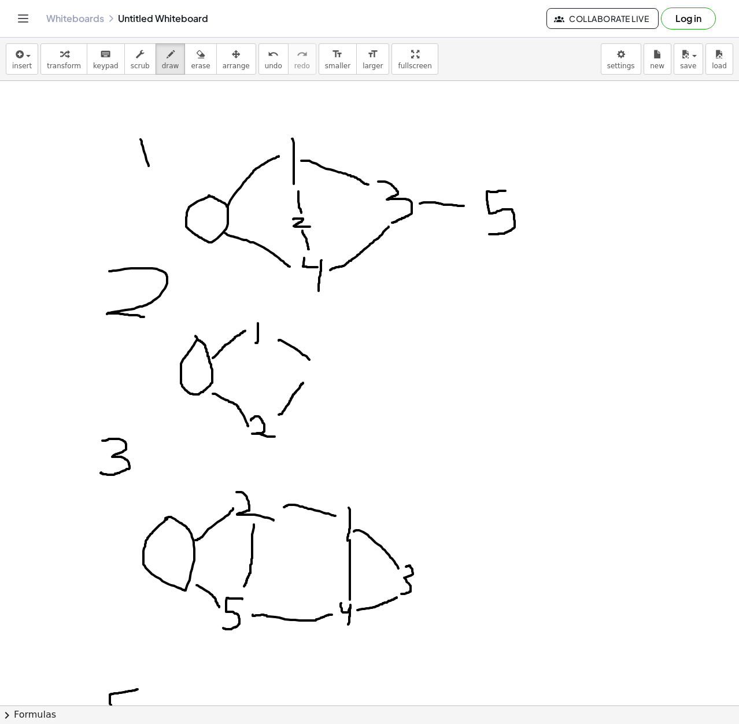
scroll to position [0, 0]
